Goal: Task Accomplishment & Management: Use online tool/utility

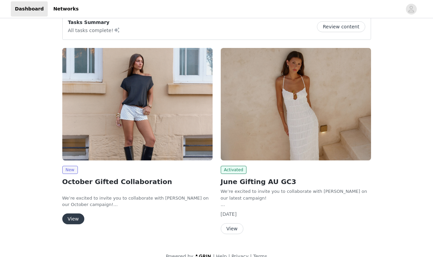
scroll to position [68, 0]
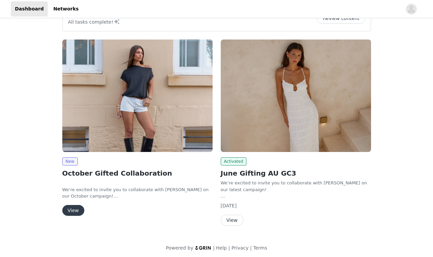
click at [76, 212] on button "View" at bounding box center [73, 210] width 22 height 11
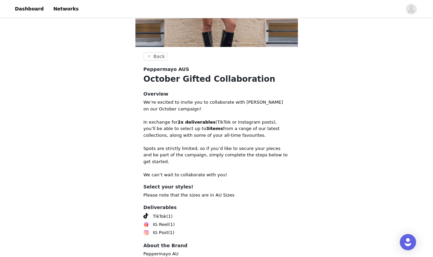
scroll to position [134, 0]
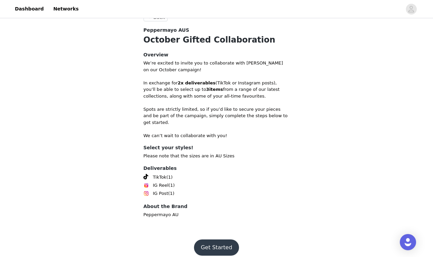
click at [223, 242] on button "Get Started" at bounding box center [216, 248] width 45 height 16
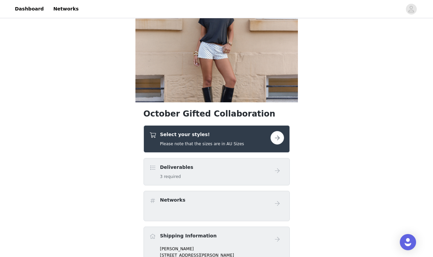
scroll to position [46, 0]
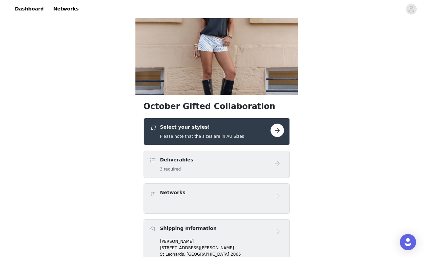
click at [279, 132] on button "button" at bounding box center [277, 131] width 14 height 14
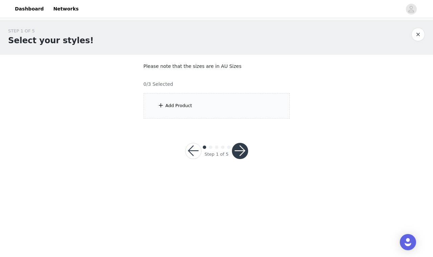
click at [153, 97] on div "Add Product" at bounding box center [216, 105] width 146 height 25
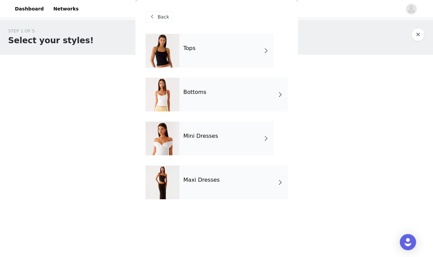
click at [220, 50] on div "Tops" at bounding box center [226, 51] width 94 height 34
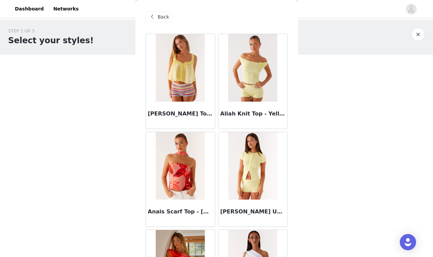
click at [167, 21] on div "Back" at bounding box center [158, 17] width 27 height 11
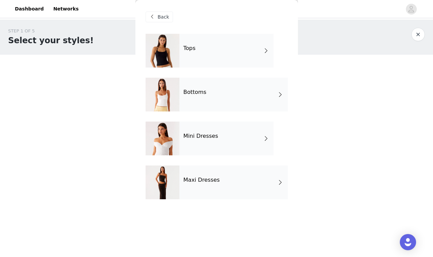
click at [243, 142] on div "Mini Dresses" at bounding box center [226, 139] width 94 height 34
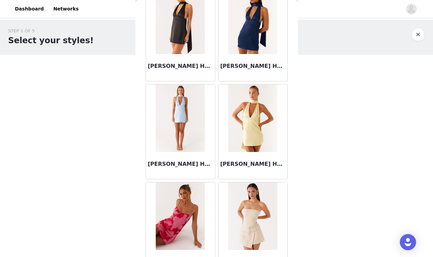
scroll to position [778, 0]
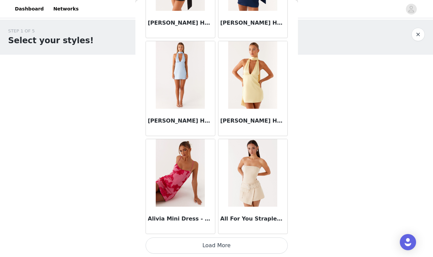
click at [251, 242] on button "Load More" at bounding box center [216, 246] width 142 height 16
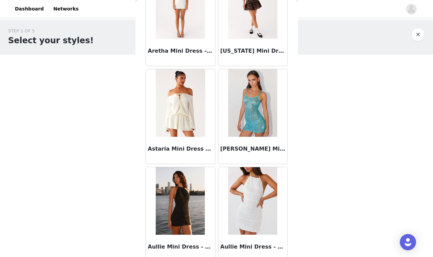
scroll to position [1759, 0]
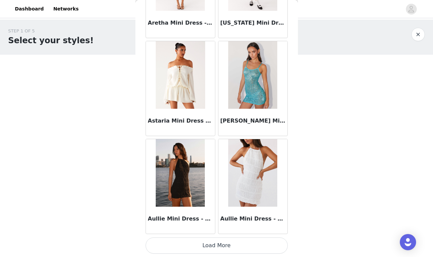
click at [254, 246] on button "Load More" at bounding box center [216, 246] width 142 height 16
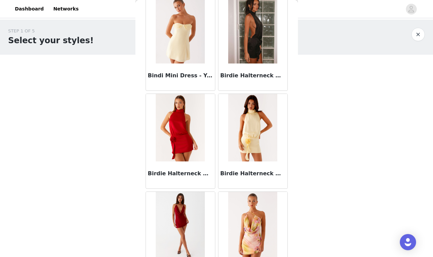
scroll to position [2740, 0]
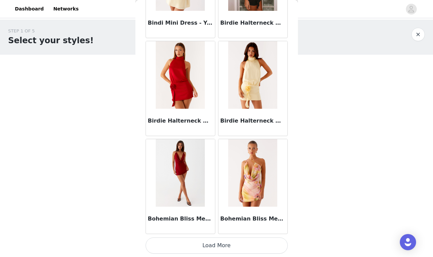
click at [247, 246] on button "Load More" at bounding box center [216, 246] width 142 height 16
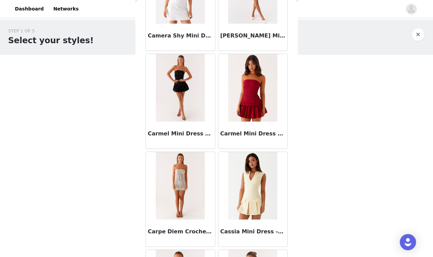
scroll to position [3452, 0]
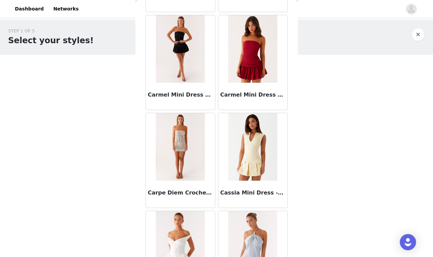
click at [193, 195] on h3 "Carpe Diem Crochet Mini Dress - Ivory" at bounding box center [180, 193] width 65 height 8
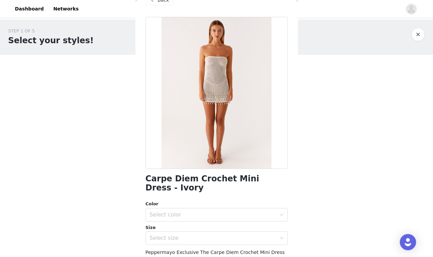
scroll to position [18, 0]
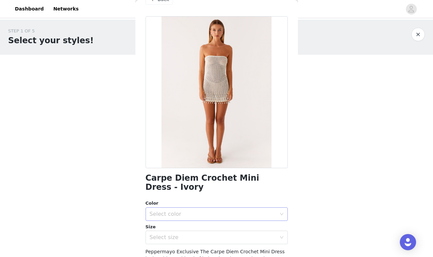
click at [195, 211] on div "Select color" at bounding box center [213, 214] width 127 height 7
click at [197, 223] on li "Ivory" at bounding box center [216, 220] width 142 height 11
click at [198, 232] on div "Select size" at bounding box center [215, 237] width 130 height 13
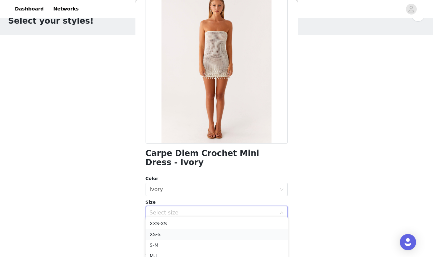
scroll to position [20, 0]
click at [195, 235] on li "XS-S" at bounding box center [216, 234] width 142 height 11
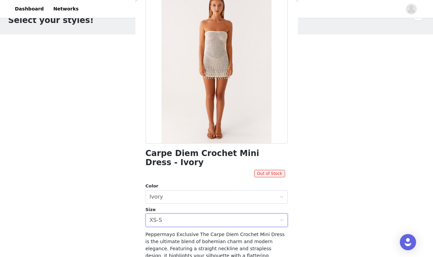
scroll to position [0, 0]
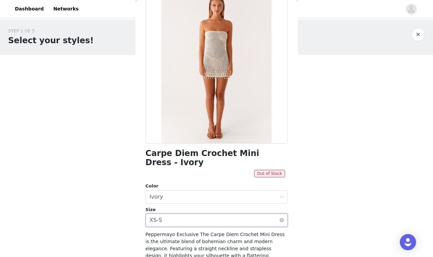
click at [189, 214] on div "Select size XS-S" at bounding box center [215, 220] width 130 height 13
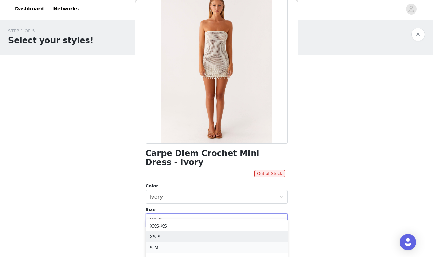
click at [194, 244] on li "S-M" at bounding box center [216, 248] width 142 height 11
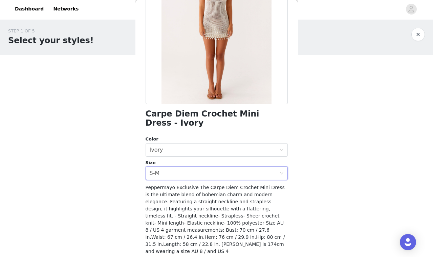
scroll to position [92, 0]
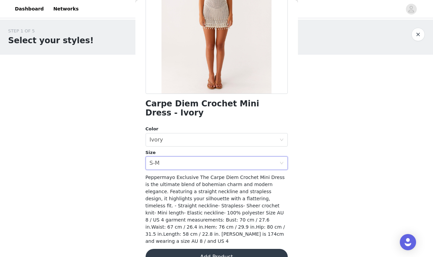
click at [226, 249] on button "Add Product" at bounding box center [216, 257] width 142 height 16
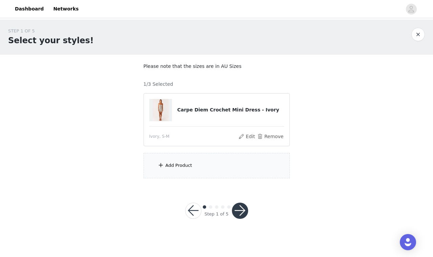
click at [195, 167] on div "Add Product" at bounding box center [216, 165] width 146 height 25
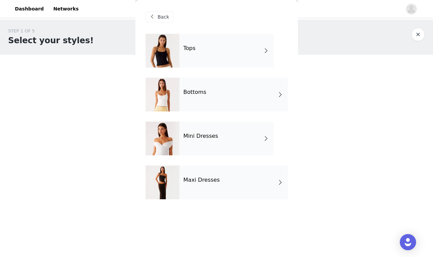
click at [211, 56] on div "Tops" at bounding box center [226, 51] width 94 height 34
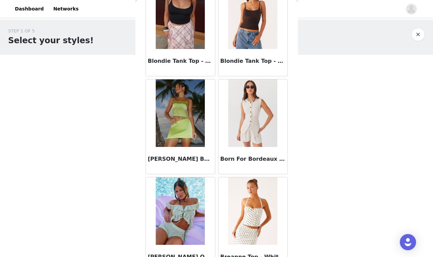
scroll to position [740, 0]
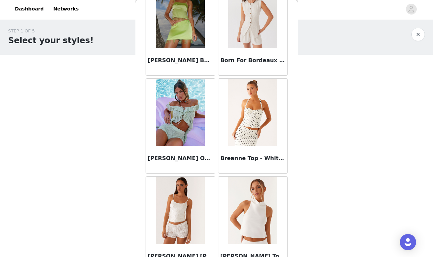
click at [241, 160] on h3 "Breanne Top - White Polka Dot" at bounding box center [252, 159] width 65 height 8
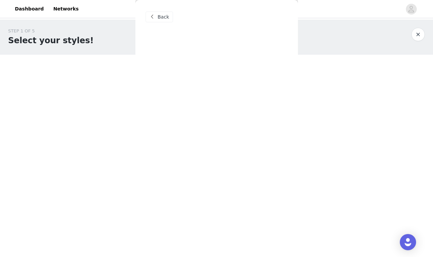
scroll to position [0, 0]
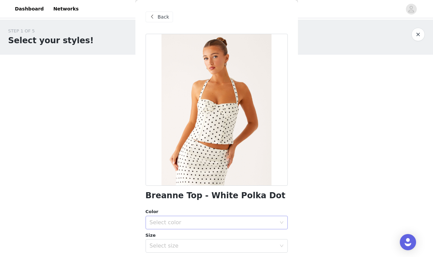
click at [255, 217] on div "Select color" at bounding box center [215, 222] width 130 height 13
click at [257, 236] on li "White Polka Dot" at bounding box center [216, 237] width 142 height 11
click at [257, 249] on div "Select size" at bounding box center [213, 246] width 127 height 7
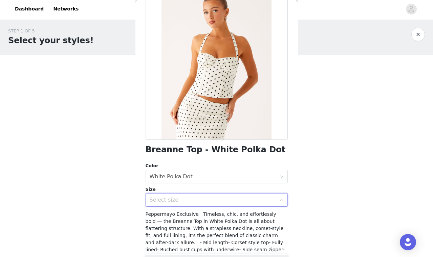
scroll to position [48, 0]
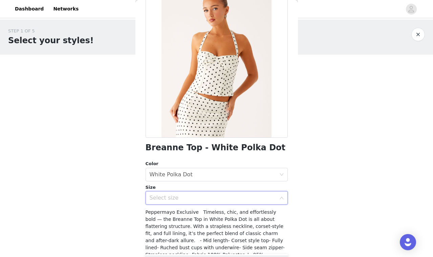
click at [247, 197] on div "Select size" at bounding box center [213, 198] width 127 height 7
click at [282, 198] on icon "icon: down" at bounding box center [280, 198] width 3 height 2
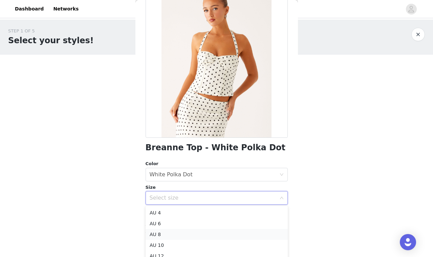
click at [198, 235] on li "AU 8" at bounding box center [216, 234] width 142 height 11
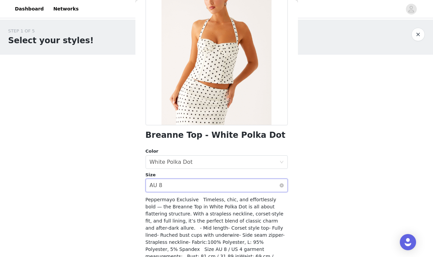
scroll to position [58, 0]
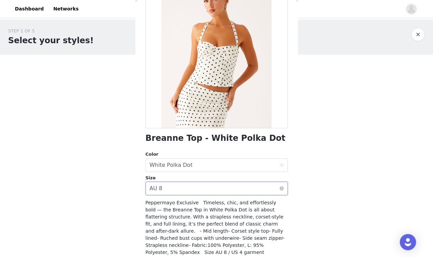
click at [196, 191] on div "Select size AU 8" at bounding box center [215, 188] width 130 height 13
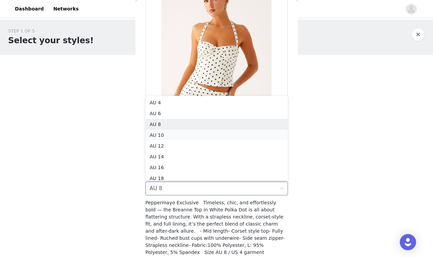
scroll to position [3, 0]
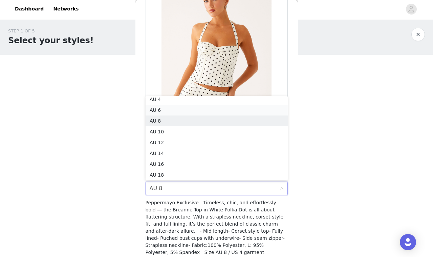
click at [177, 110] on li "AU 6" at bounding box center [216, 110] width 142 height 11
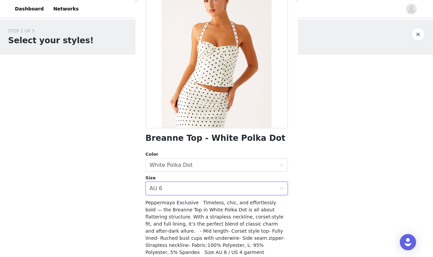
click at [207, 214] on span "Peppermayo Exclusive Timeless, chic, and effortlessly bold — the Breanne Top in…" at bounding box center [214, 238] width 139 height 76
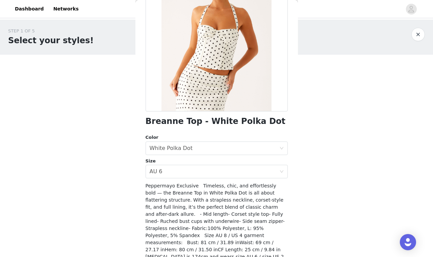
scroll to position [99, 0]
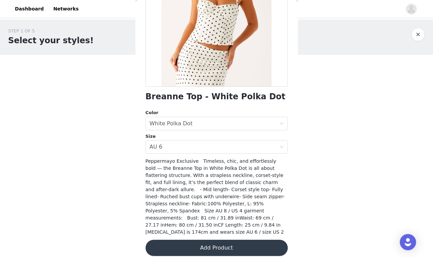
click at [213, 240] on button "Add Product" at bounding box center [216, 248] width 142 height 16
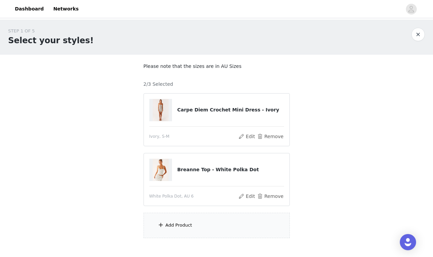
click at [173, 226] on div "Add Product" at bounding box center [178, 225] width 27 height 7
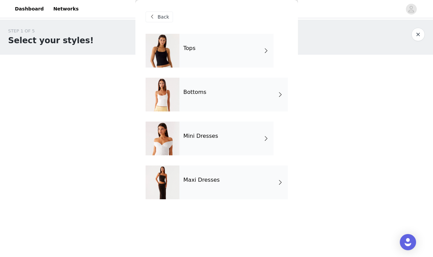
click at [202, 94] on h4 "Bottoms" at bounding box center [194, 92] width 23 height 6
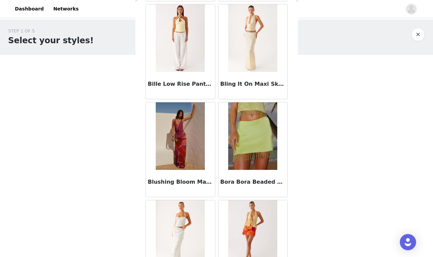
scroll to position [590, 0]
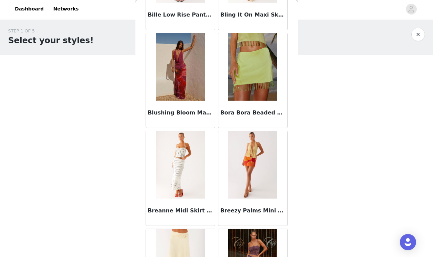
click at [181, 156] on img at bounding box center [180, 165] width 49 height 68
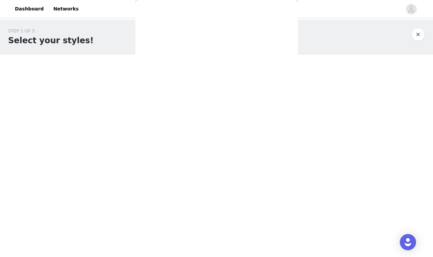
scroll to position [0, 0]
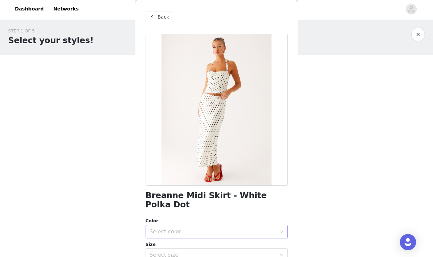
click at [184, 229] on div "Select color" at bounding box center [213, 232] width 127 height 7
click at [184, 235] on li "White Polka Dot" at bounding box center [216, 237] width 142 height 11
click at [188, 249] on div "Select size" at bounding box center [215, 255] width 130 height 13
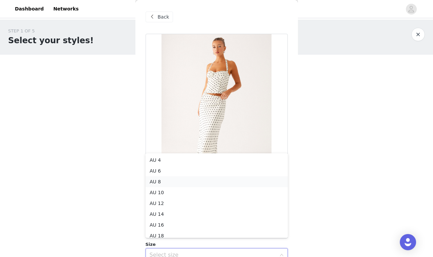
click at [178, 183] on li "AU 8" at bounding box center [216, 182] width 142 height 11
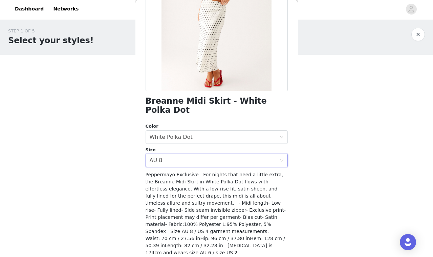
scroll to position [106, 0]
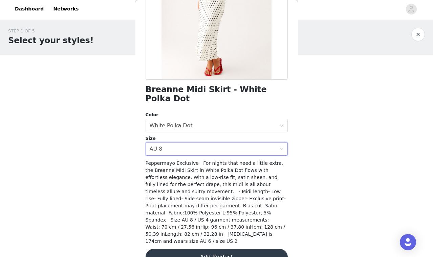
click at [206, 249] on button "Add Product" at bounding box center [216, 257] width 142 height 16
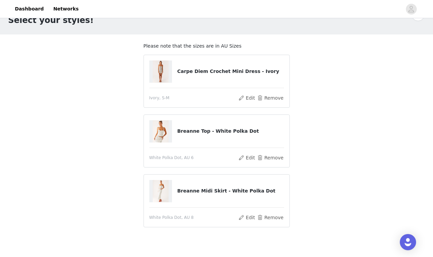
scroll to position [13, 0]
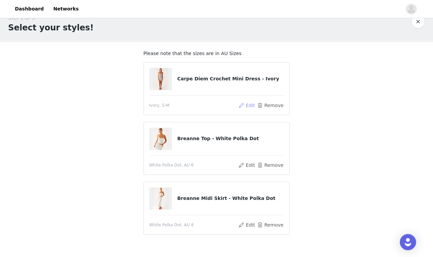
click at [245, 105] on button "Edit" at bounding box center [246, 105] width 17 height 8
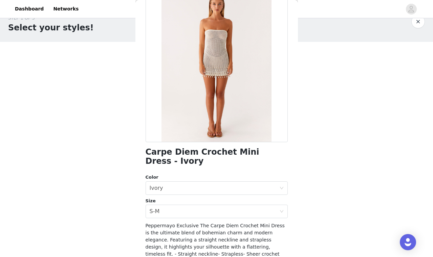
scroll to position [92, 0]
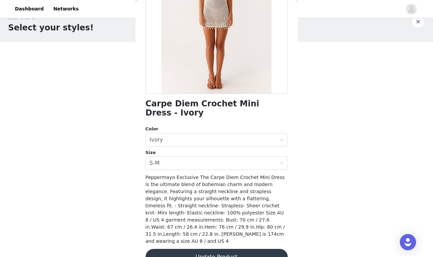
click at [259, 249] on button "Update Product" at bounding box center [216, 257] width 142 height 16
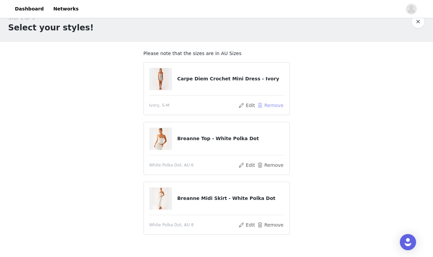
click at [269, 107] on button "Remove" at bounding box center [269, 105] width 27 height 8
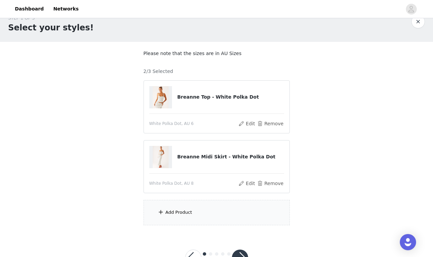
click at [265, 212] on div "Add Product" at bounding box center [216, 212] width 146 height 25
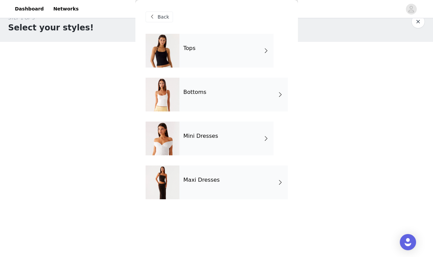
click at [215, 59] on div "Tops" at bounding box center [226, 51] width 94 height 34
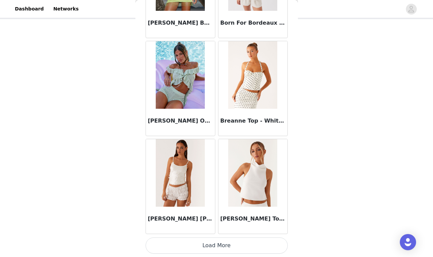
scroll to position [38, 0]
click at [241, 246] on button "Load More" at bounding box center [216, 246] width 142 height 16
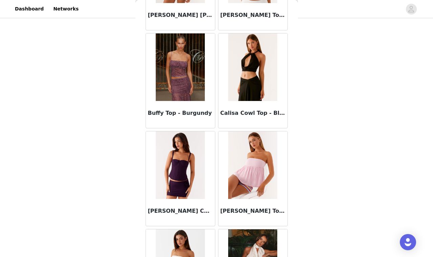
scroll to position [1021, 0]
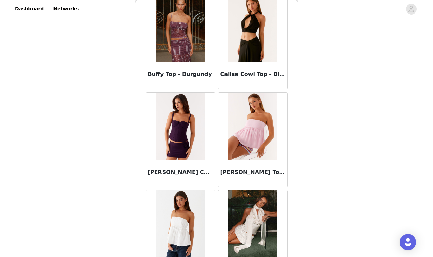
click at [175, 50] on img at bounding box center [180, 29] width 49 height 68
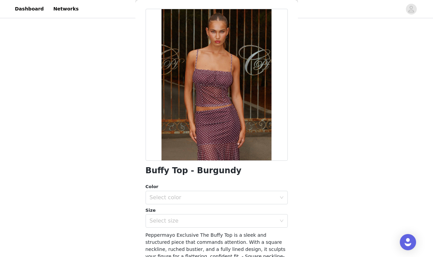
scroll to position [29, 0]
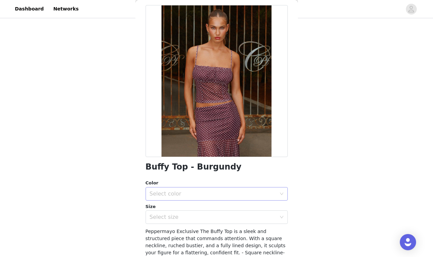
click at [211, 194] on div "Select color" at bounding box center [213, 194] width 127 height 7
click at [210, 207] on li "Burgundy" at bounding box center [216, 209] width 142 height 11
click at [212, 217] on div "Select size" at bounding box center [213, 217] width 127 height 7
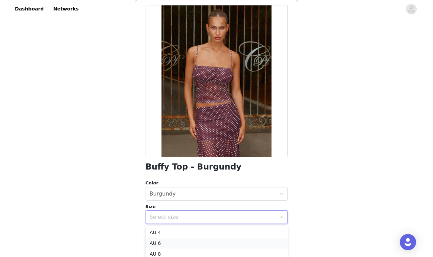
click at [211, 240] on li "AU 6" at bounding box center [216, 243] width 142 height 11
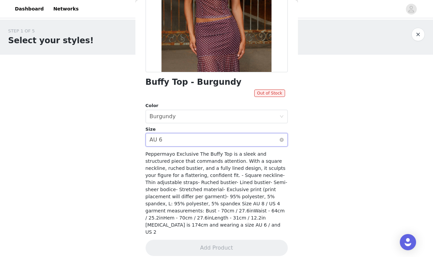
scroll to position [0, 0]
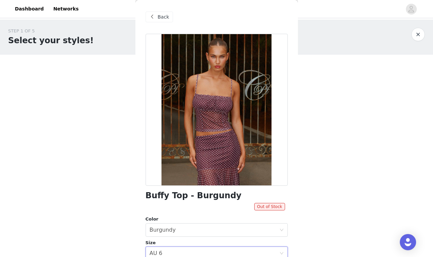
click at [168, 17] on div "Back" at bounding box center [158, 17] width 27 height 11
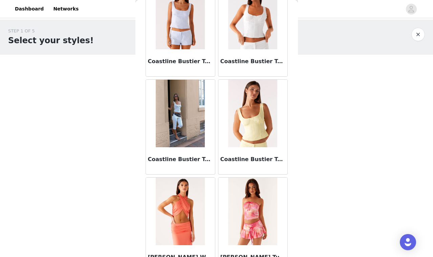
scroll to position [1759, 0]
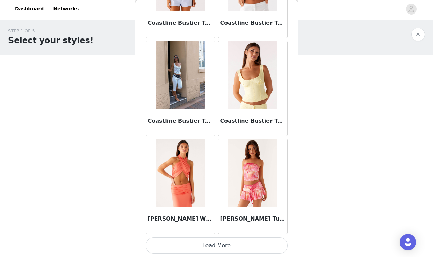
click at [221, 244] on button "Load More" at bounding box center [216, 246] width 142 height 16
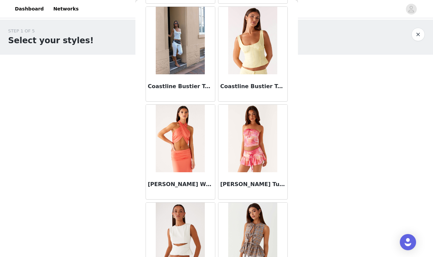
scroll to position [1815, 0]
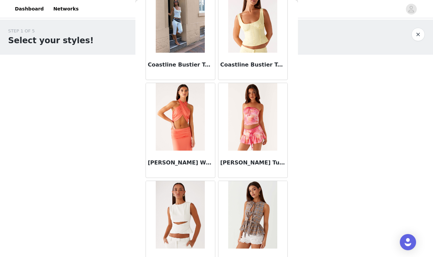
click at [174, 161] on h3 "[PERSON_NAME] Wrap Top - Coral" at bounding box center [180, 163] width 65 height 8
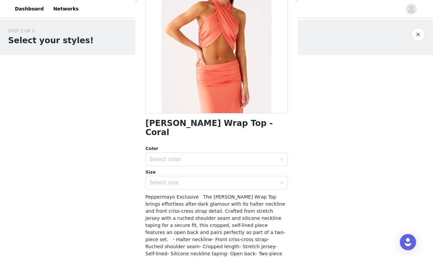
scroll to position [113, 0]
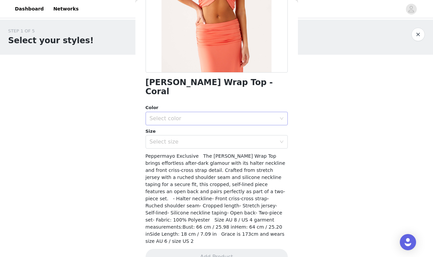
click at [176, 115] on div "Select color" at bounding box center [213, 118] width 127 height 7
click at [182, 126] on li "Coral" at bounding box center [216, 124] width 142 height 11
click at [184, 139] on div "Select size" at bounding box center [213, 142] width 127 height 7
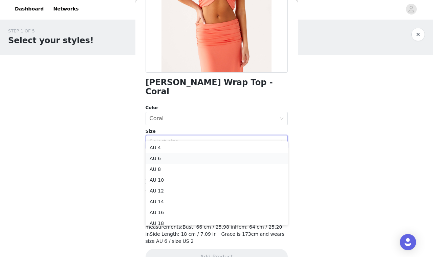
click at [185, 160] on li "AU 6" at bounding box center [216, 158] width 142 height 11
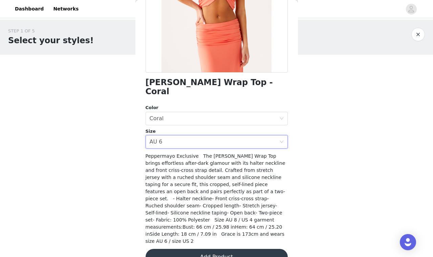
click at [221, 249] on button "Add Product" at bounding box center [216, 257] width 142 height 16
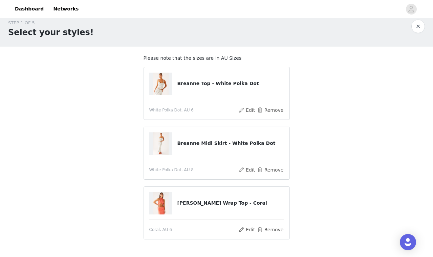
scroll to position [9, 0]
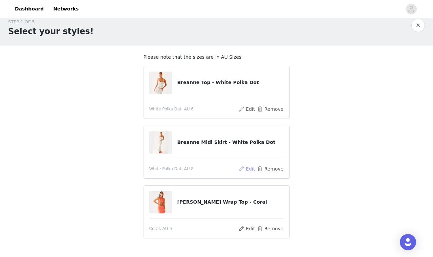
click at [248, 168] on button "Edit" at bounding box center [246, 169] width 17 height 8
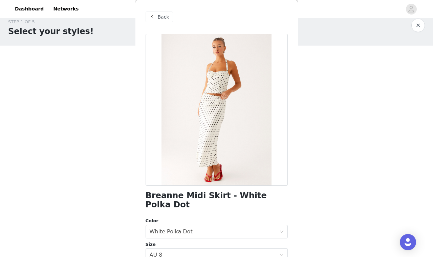
click at [165, 17] on span "Back" at bounding box center [164, 17] width 12 height 7
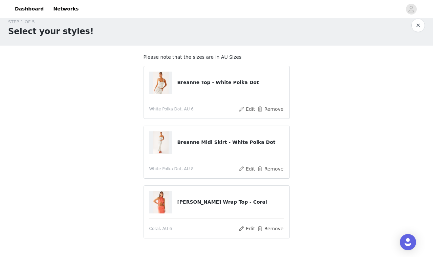
click at [271, 162] on article "Breanne Midi Skirt - White Polka Dot White Polka Dot, AU 8 Edit Remove" at bounding box center [216, 152] width 146 height 53
click at [273, 168] on button "Remove" at bounding box center [269, 169] width 27 height 8
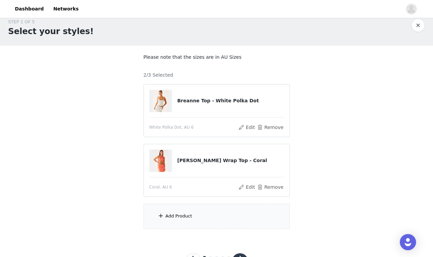
click at [205, 212] on div "Add Product" at bounding box center [216, 216] width 146 height 25
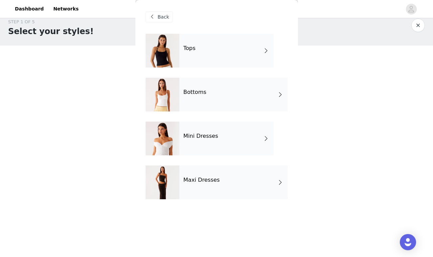
click at [199, 88] on div "Bottoms" at bounding box center [233, 95] width 108 height 34
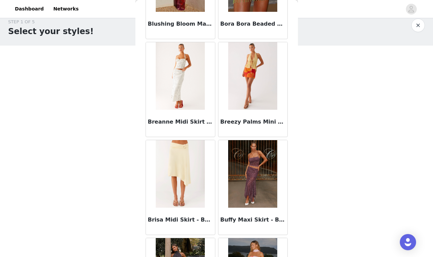
scroll to position [778, 0]
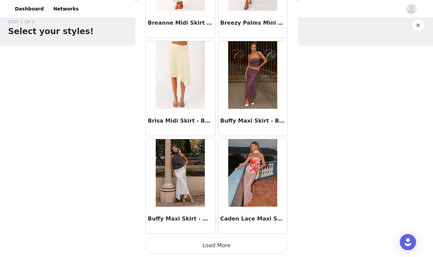
click at [222, 247] on button "Load More" at bounding box center [216, 246] width 142 height 16
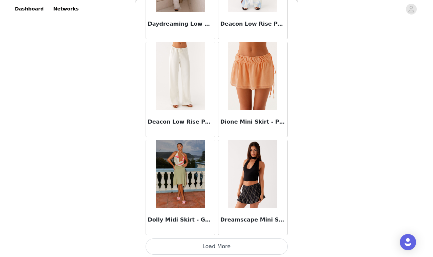
scroll to position [1759, 0]
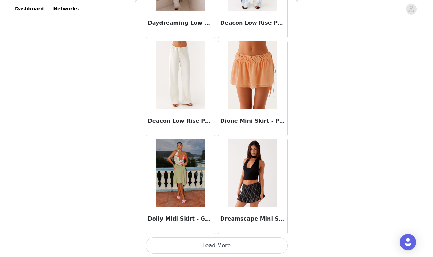
click at [234, 244] on button "Load More" at bounding box center [216, 246] width 142 height 16
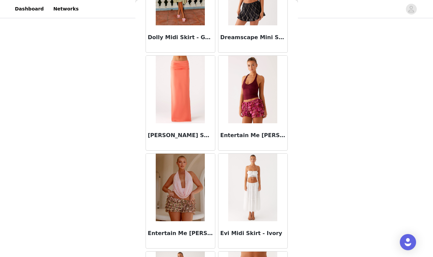
scroll to position [1942, 0]
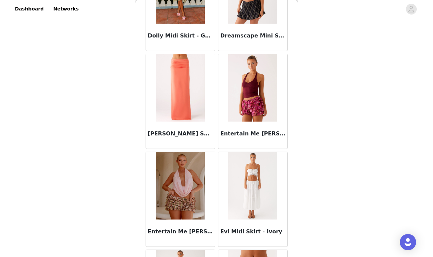
click at [183, 95] on img at bounding box center [180, 88] width 49 height 68
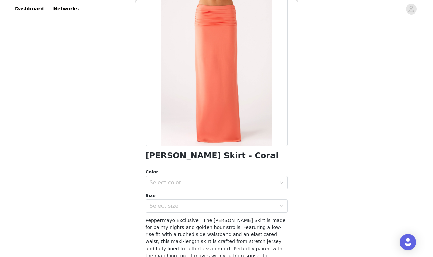
scroll to position [42, 0]
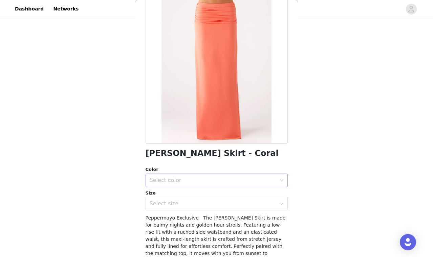
click at [213, 179] on div "Select color" at bounding box center [213, 180] width 127 height 7
click at [212, 195] on li "Coral" at bounding box center [216, 195] width 142 height 11
click at [214, 205] on div "Select size" at bounding box center [213, 204] width 127 height 7
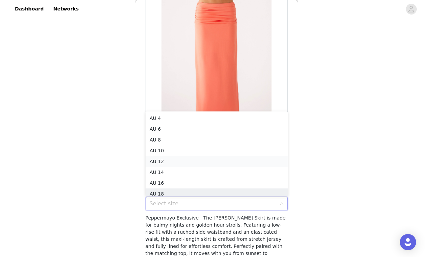
scroll to position [3, 0]
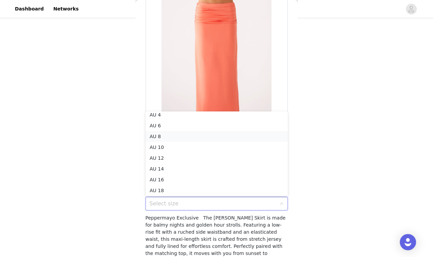
click at [187, 134] on li "AU 8" at bounding box center [216, 136] width 142 height 11
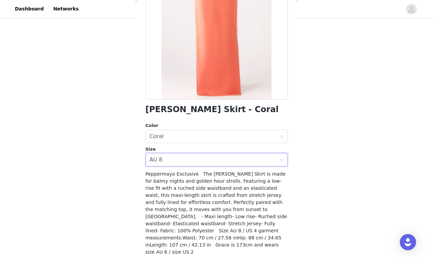
scroll to position [106, 0]
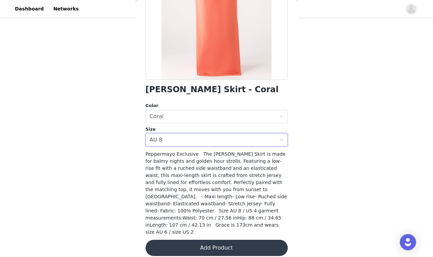
click at [213, 244] on button "Add Product" at bounding box center [216, 248] width 142 height 16
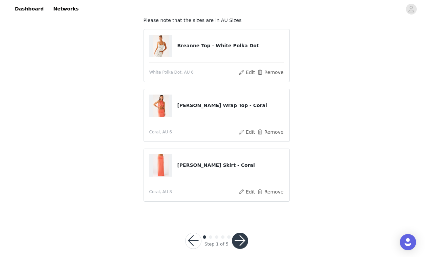
scroll to position [47, 0]
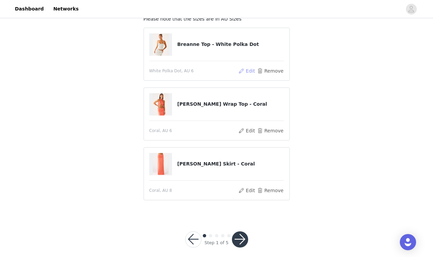
click at [247, 69] on button "Edit" at bounding box center [246, 71] width 17 height 8
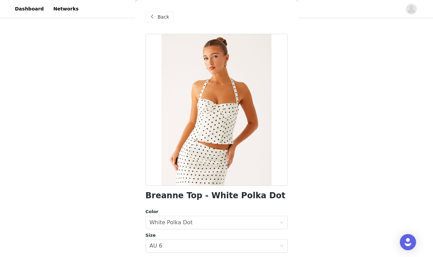
click at [169, 15] on div "Back" at bounding box center [158, 17] width 27 height 11
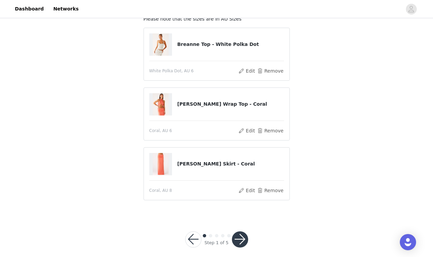
click at [277, 76] on article "Breanne Top - White Polka Dot White Polka Dot, AU 6 Edit Remove" at bounding box center [216, 54] width 146 height 53
click at [275, 71] on button "Remove" at bounding box center [269, 71] width 27 height 8
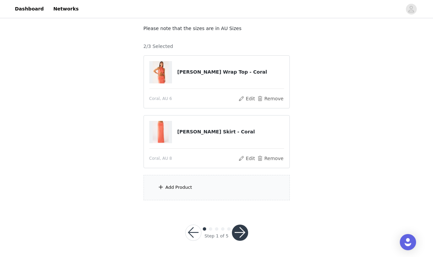
scroll to position [38, 0]
click at [200, 180] on div "Add Product" at bounding box center [216, 188] width 146 height 25
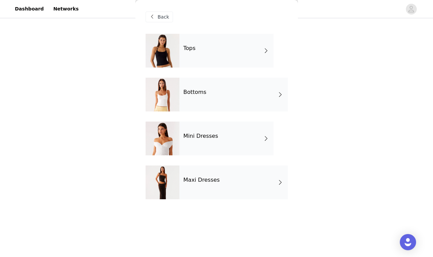
click at [199, 177] on div "Maxi Dresses" at bounding box center [233, 183] width 108 height 34
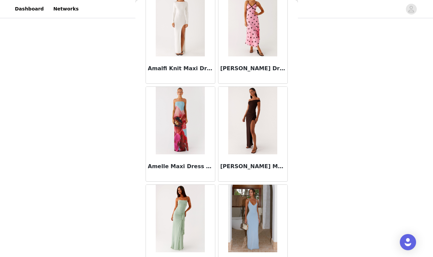
scroll to position [778, 0]
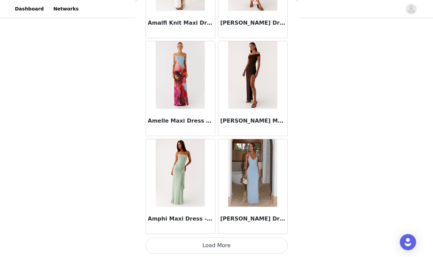
click at [222, 247] on button "Load More" at bounding box center [216, 246] width 142 height 16
